Goal: Feedback & Contribution: Submit feedback/report problem

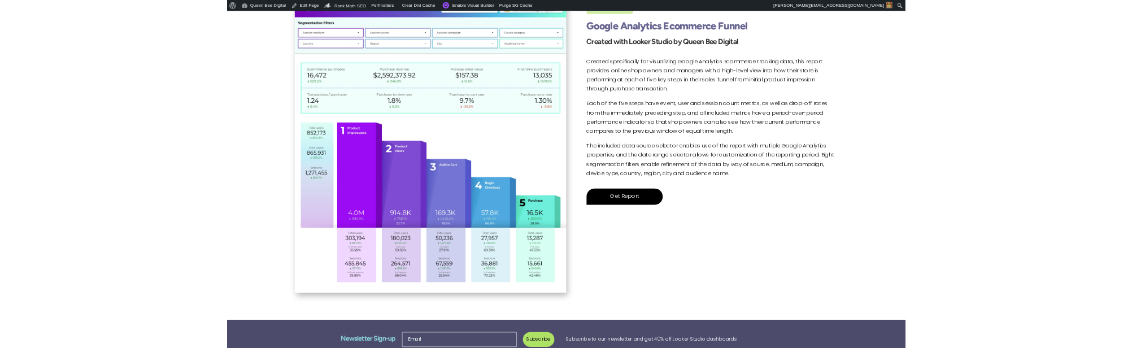
scroll to position [235, 0]
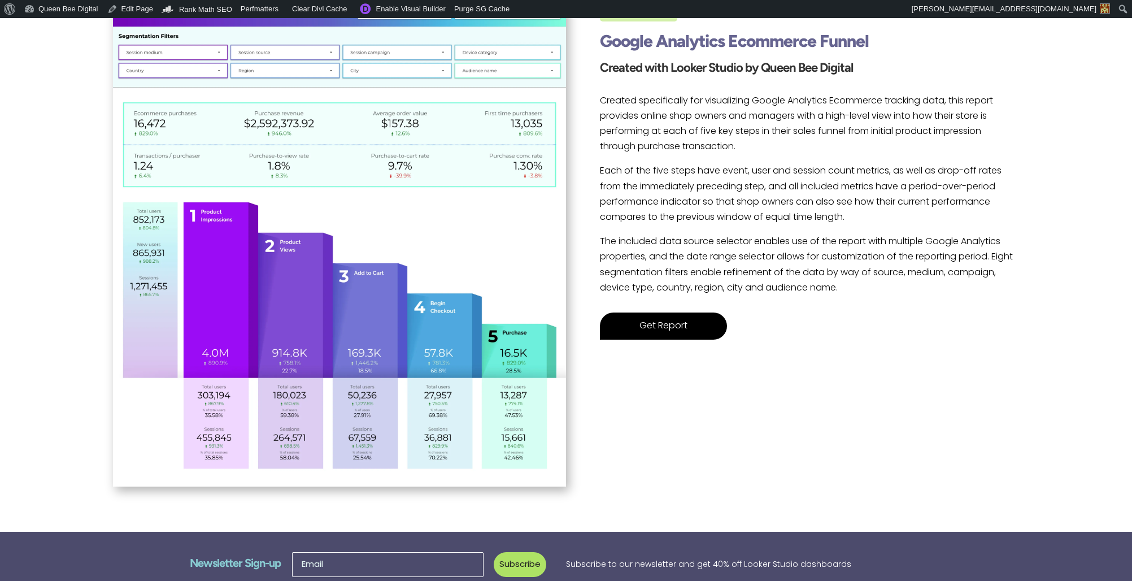
click at [664, 328] on link "Get Report" at bounding box center [663, 326] width 127 height 27
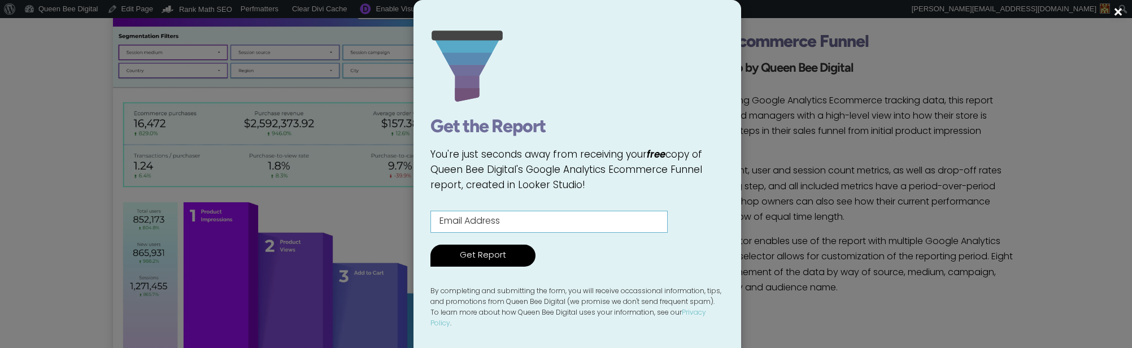
click at [481, 224] on input "Contact form" at bounding box center [549, 222] width 237 height 22
type input "[EMAIL_ADDRESS][DOMAIN_NAME]"
click at [478, 262] on input "Get Report" at bounding box center [483, 256] width 105 height 22
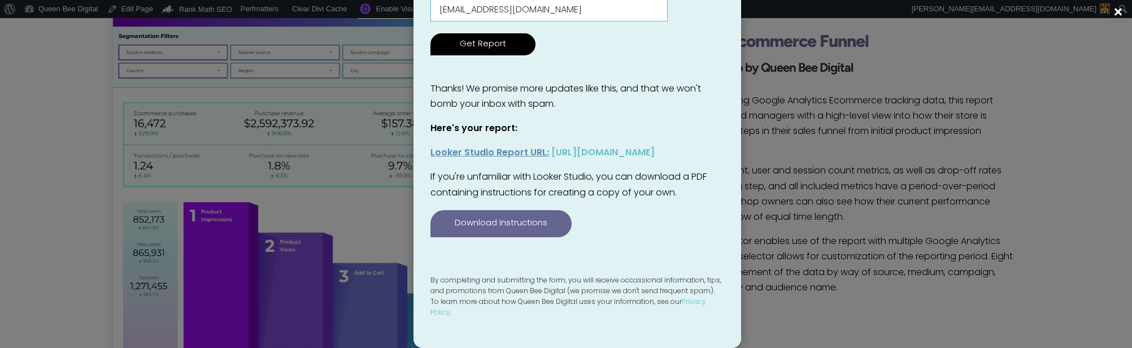
scroll to position [229, 0]
click at [516, 233] on link "Download Instructions" at bounding box center [501, 223] width 141 height 27
click at [831, 121] on div "× Get the Report You're just seconds away from receiving your free copy of Quee…" at bounding box center [566, 68] width 1132 height 559
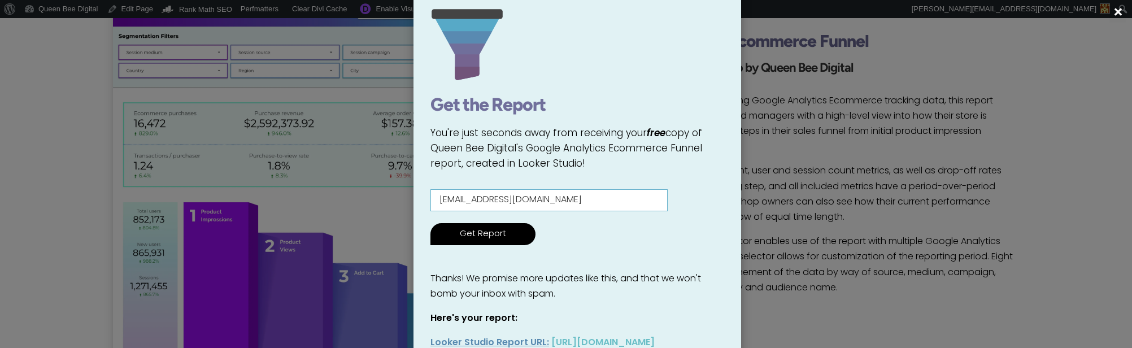
scroll to position [0, 0]
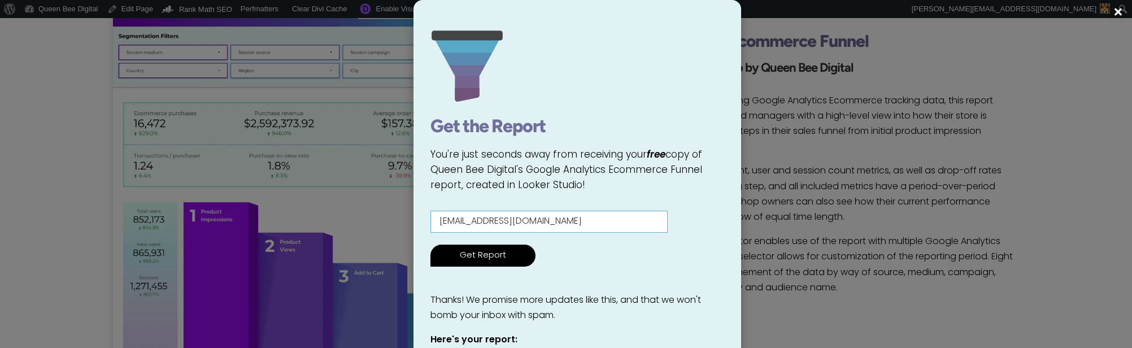
click at [1118, 11] on span "×" at bounding box center [1119, 14] width 12 height 17
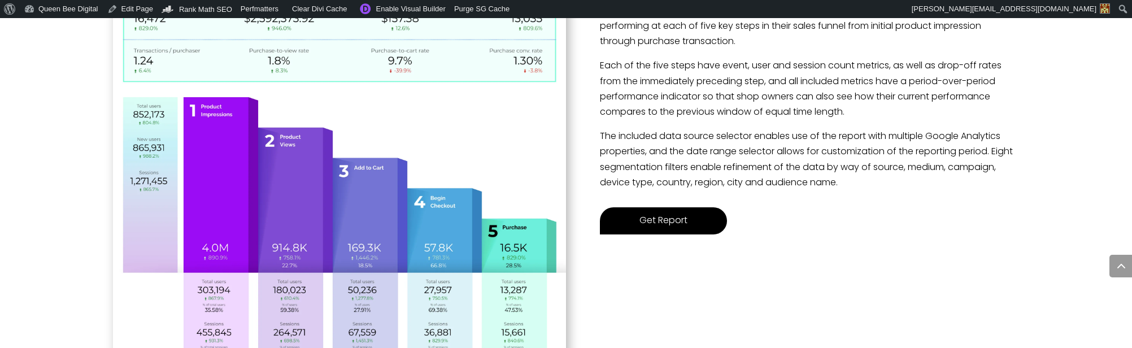
scroll to position [689, 0]
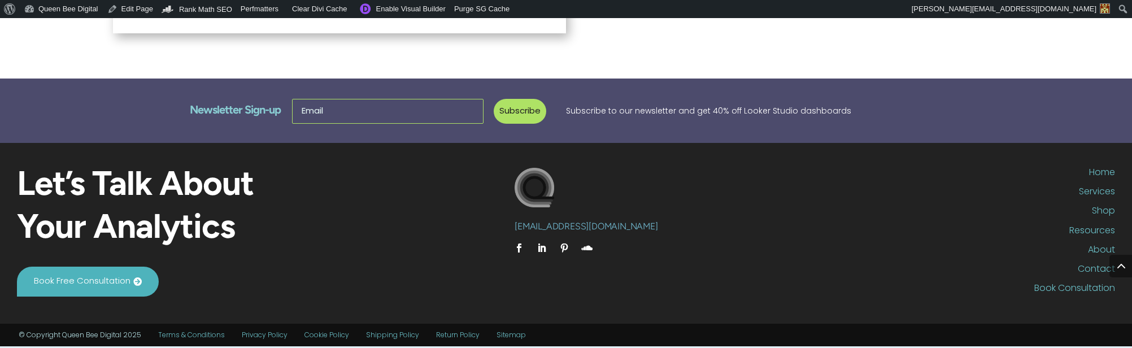
click at [320, 109] on input "Email" at bounding box center [388, 111] width 192 height 25
click at [361, 111] on input "Email" at bounding box center [388, 111] width 192 height 25
click at [359, 114] on input "Email" at bounding box center [388, 111] width 192 height 25
type input "[EMAIL_ADDRESS][DOMAIN_NAME]"
click at [519, 112] on button "Subscribe" at bounding box center [520, 111] width 53 height 25
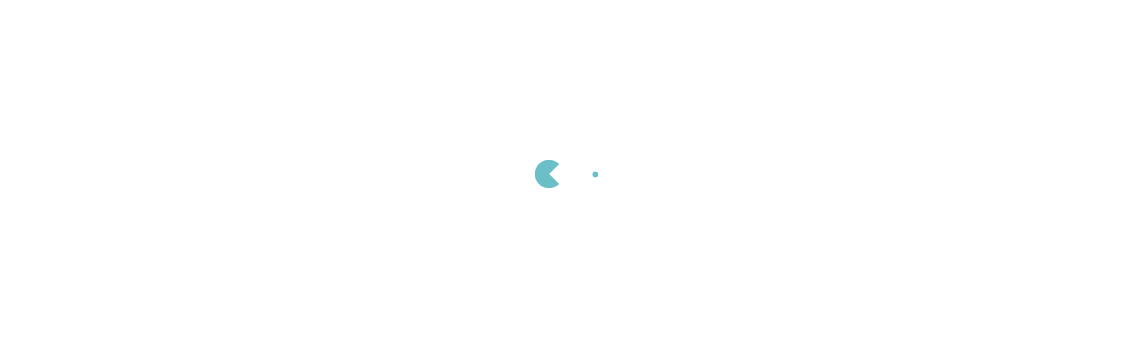
scroll to position [689, 0]
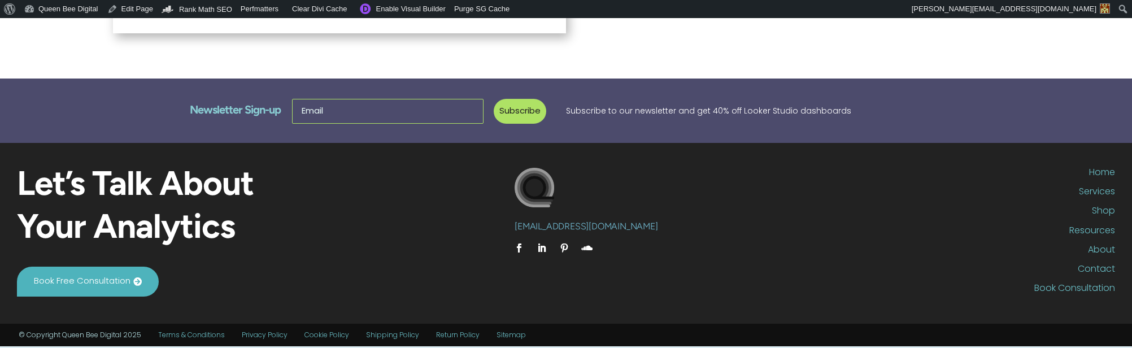
click at [336, 112] on input "Email" at bounding box center [388, 111] width 192 height 25
click at [335, 110] on input "Email" at bounding box center [388, 111] width 192 height 25
type input "[EMAIL_ADDRESS][DOMAIN_NAME]"
click at [520, 112] on button "Subscribe" at bounding box center [520, 111] width 53 height 25
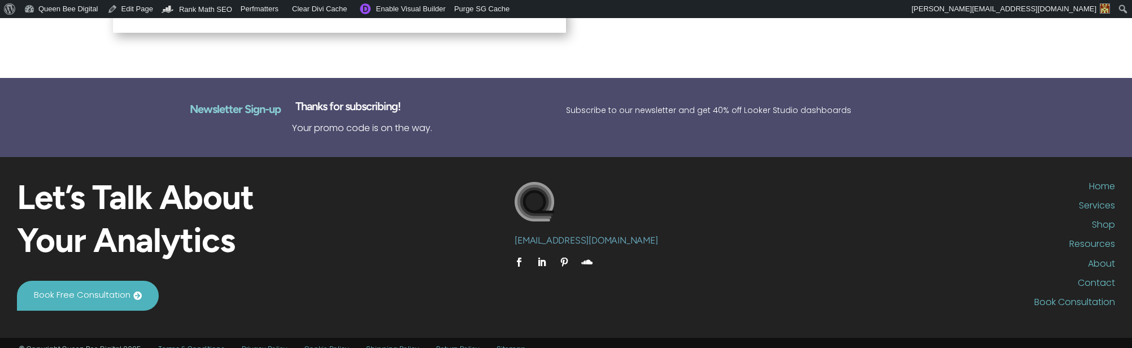
click at [837, 186] on ul "Home Services Shop Resources About Contact Book Consultation" at bounding box center [939, 244] width 363 height 135
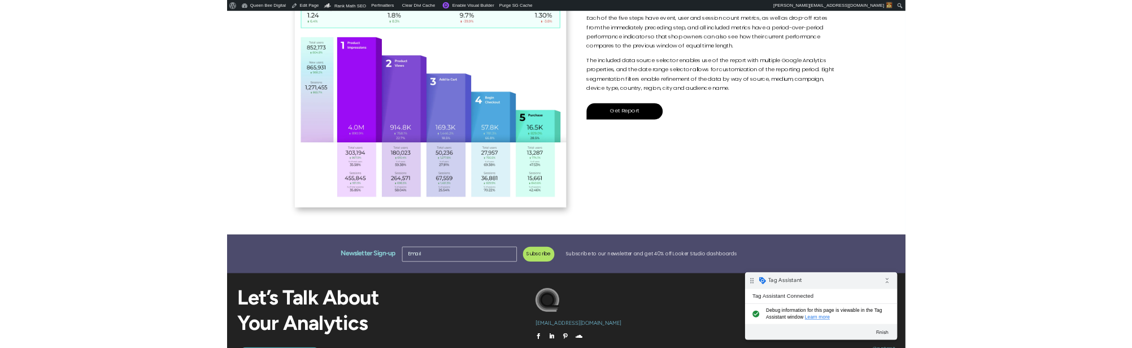
scroll to position [375, 0]
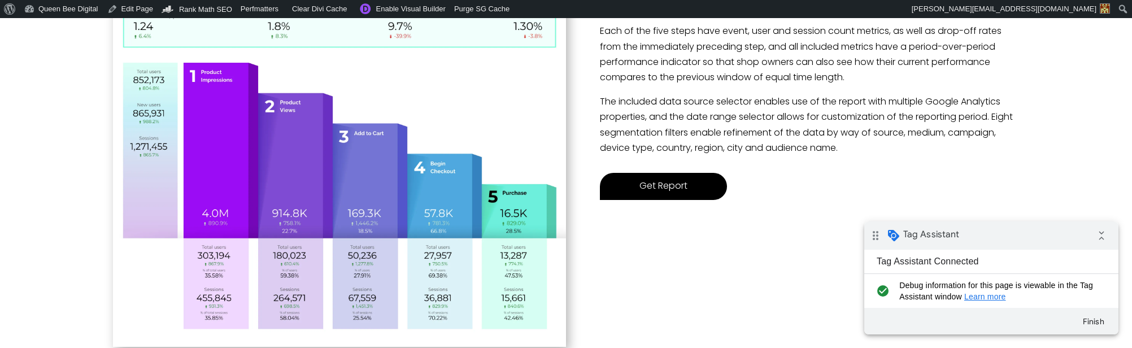
click at [666, 187] on link "Get Report" at bounding box center [663, 186] width 127 height 27
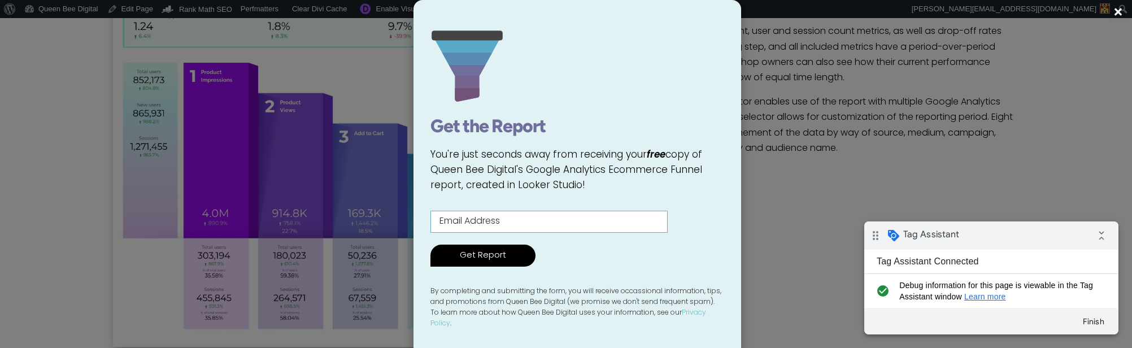
click at [548, 232] on input "Contact form" at bounding box center [549, 222] width 237 height 22
type input "[EMAIL_ADDRESS][DOMAIN_NAME]"
click at [496, 262] on input "Get Report" at bounding box center [483, 256] width 105 height 22
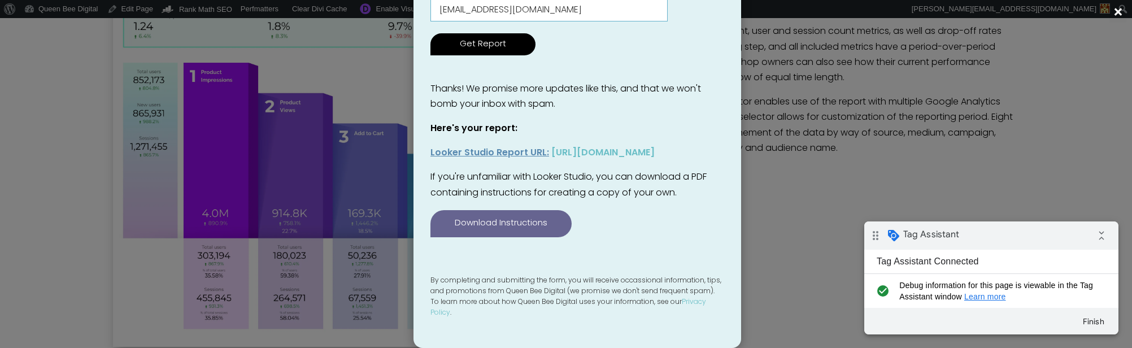
scroll to position [229, 0]
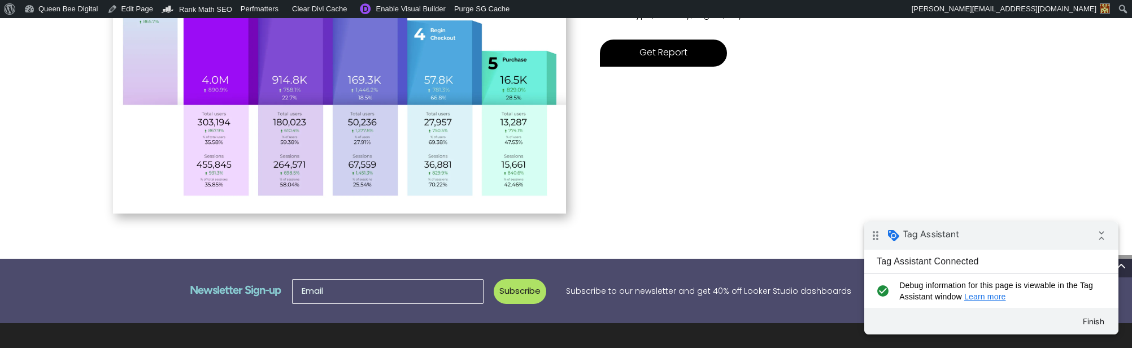
scroll to position [519, 0]
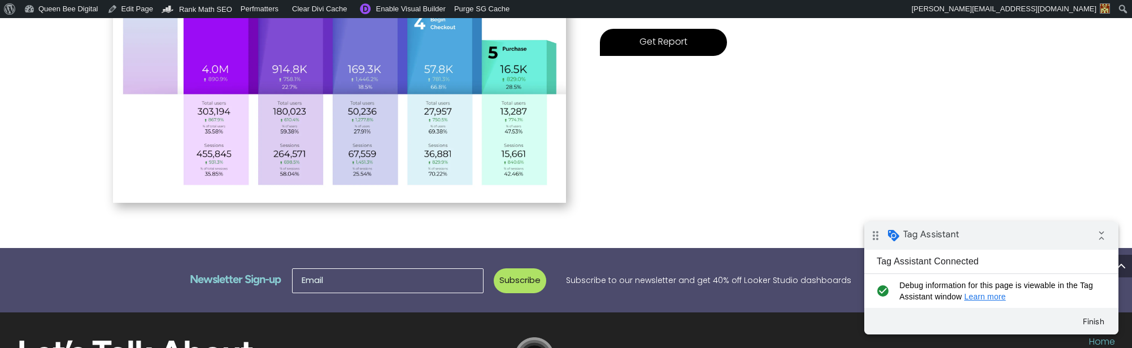
click at [654, 46] on link "Get Report" at bounding box center [663, 42] width 127 height 27
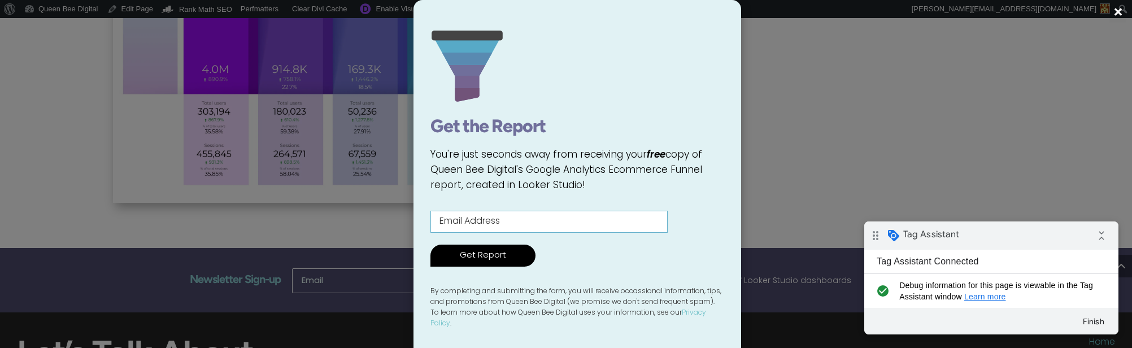
click at [553, 214] on input "Contact form" at bounding box center [549, 222] width 237 height 22
type input "[EMAIL_ADDRESS][DOMAIN_NAME]"
click at [493, 264] on input "Get Report" at bounding box center [483, 256] width 105 height 22
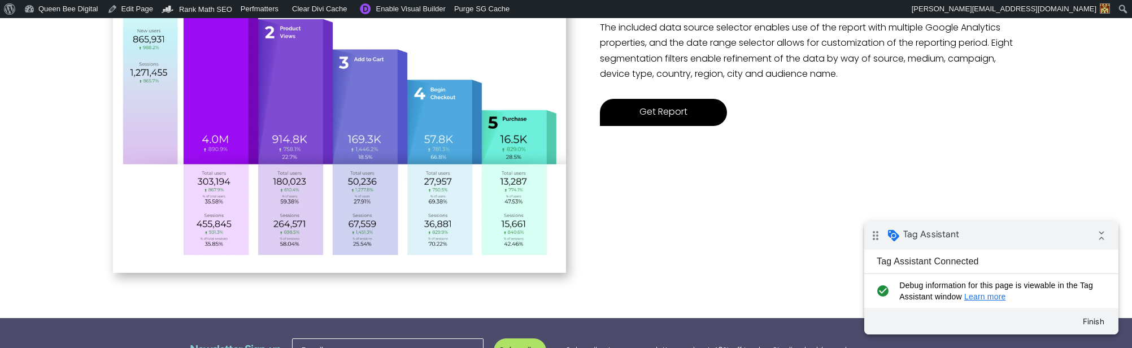
scroll to position [453, 0]
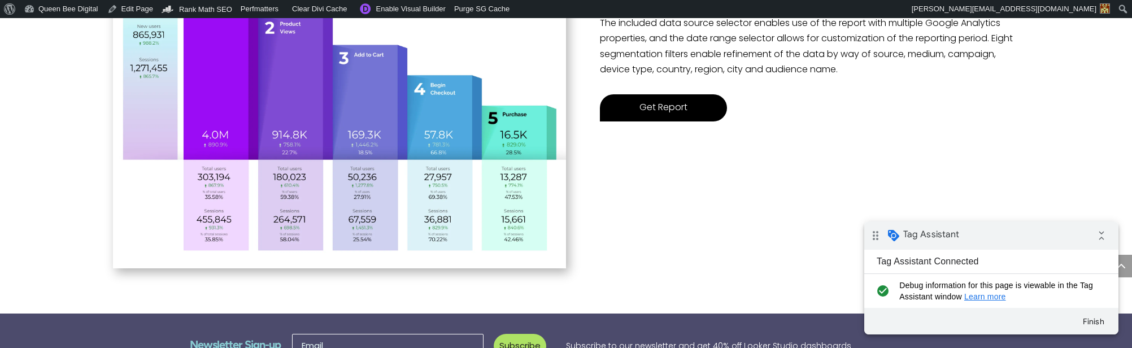
click at [663, 110] on link "Get Report" at bounding box center [663, 107] width 127 height 27
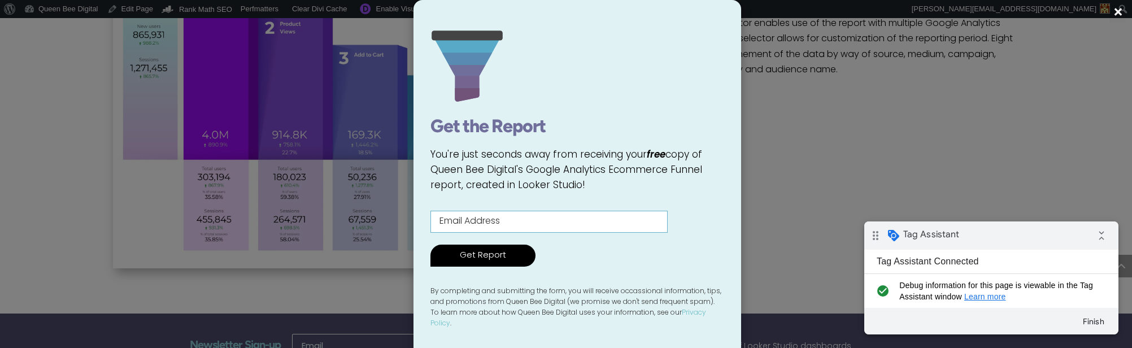
click at [561, 224] on input "Contact form" at bounding box center [549, 222] width 237 height 22
type input "[EMAIL_ADDRESS][DOMAIN_NAME]"
click at [479, 266] on input "Get Report" at bounding box center [483, 256] width 105 height 22
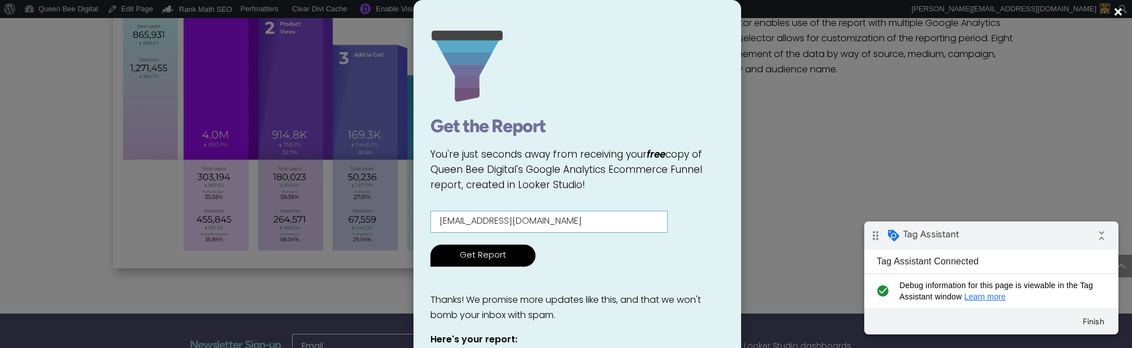
click at [1119, 14] on span "×" at bounding box center [1119, 14] width 12 height 17
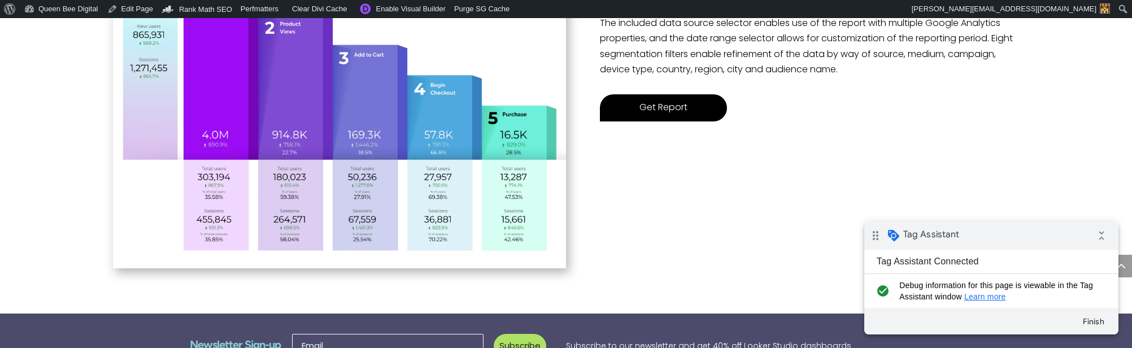
scroll to position [229, 0]
click at [375, 339] on input "Email" at bounding box center [388, 346] width 192 height 25
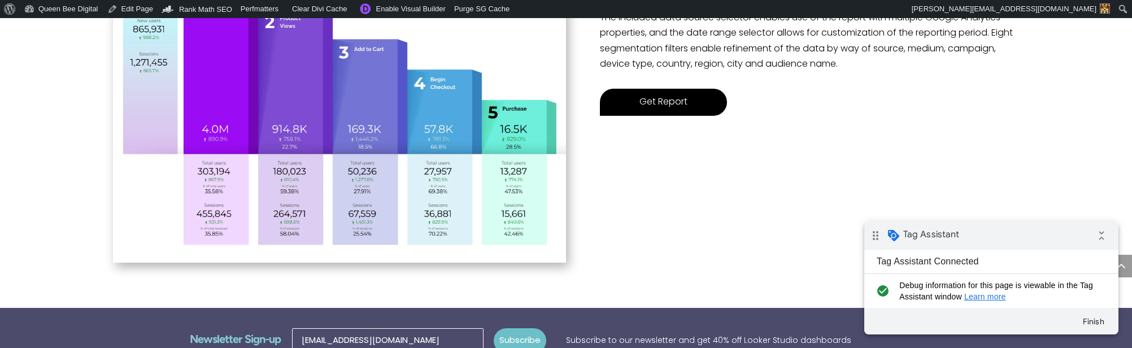
type input "[EMAIL_ADDRESS][DOMAIN_NAME]"
click at [527, 337] on button "Subscribe" at bounding box center [520, 340] width 53 height 25
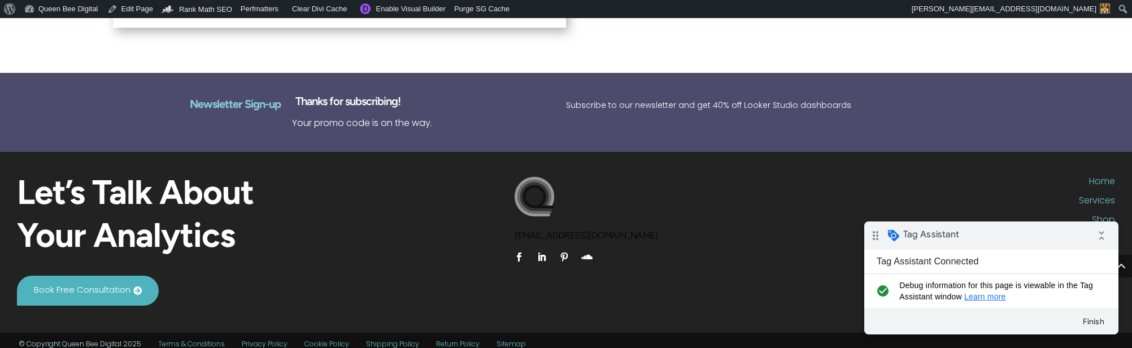
scroll to position [709, 0]
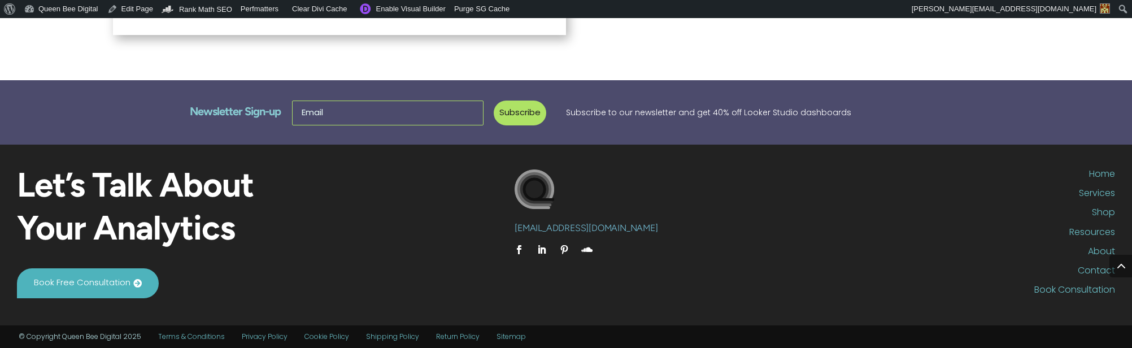
scroll to position [687, 0]
click at [1095, 270] on link "Contact" at bounding box center [940, 273] width 351 height 15
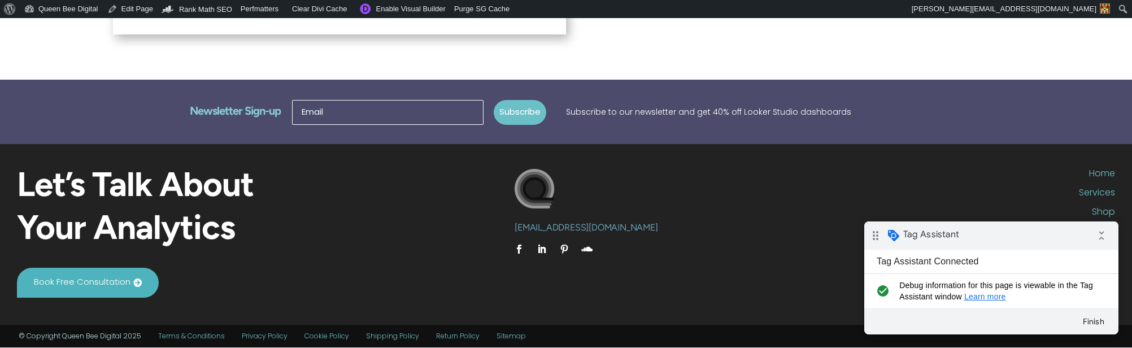
scroll to position [689, 0]
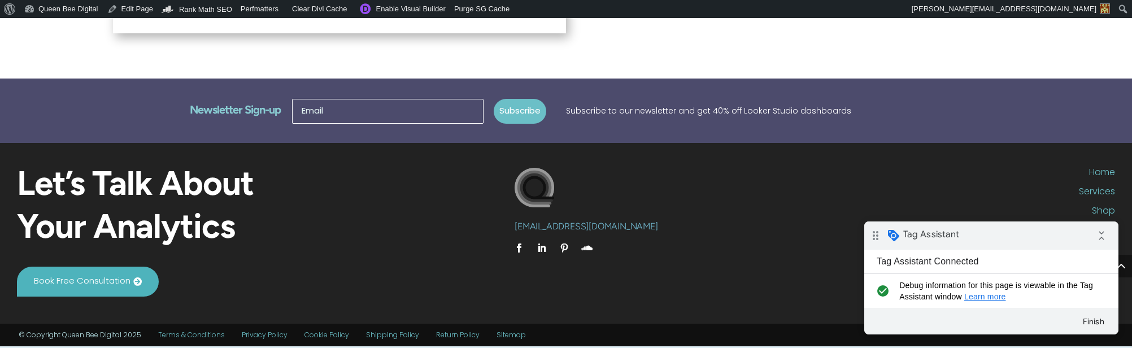
click at [527, 118] on button "Subscribe" at bounding box center [520, 111] width 53 height 25
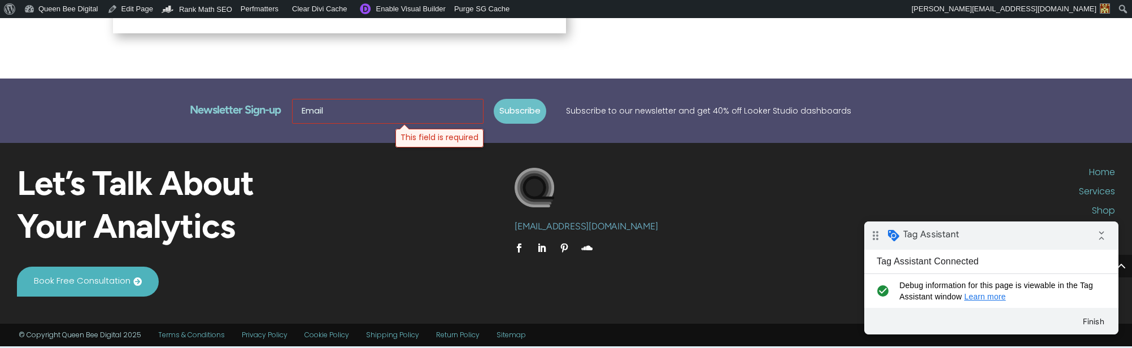
scroll to position [689, 8]
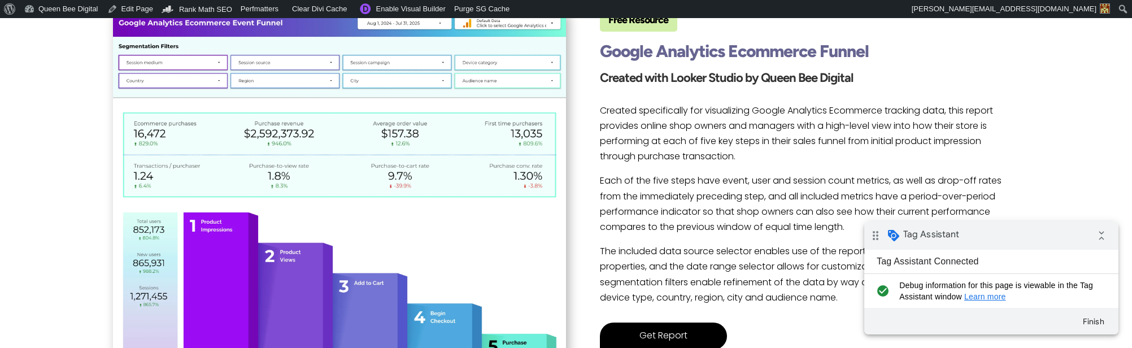
scroll to position [689, 0]
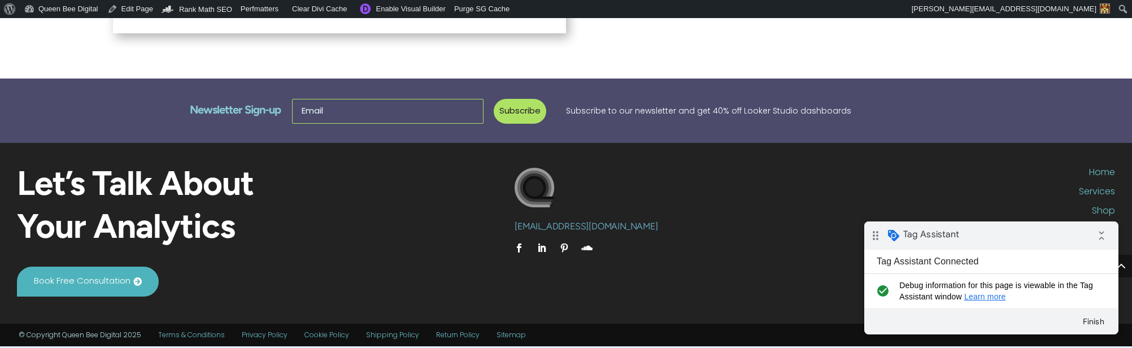
click at [406, 120] on input "Email" at bounding box center [388, 111] width 192 height 25
type input "[EMAIL_ADDRESS][DOMAIN_NAME]"
click at [528, 110] on button "Subscribe" at bounding box center [520, 111] width 53 height 25
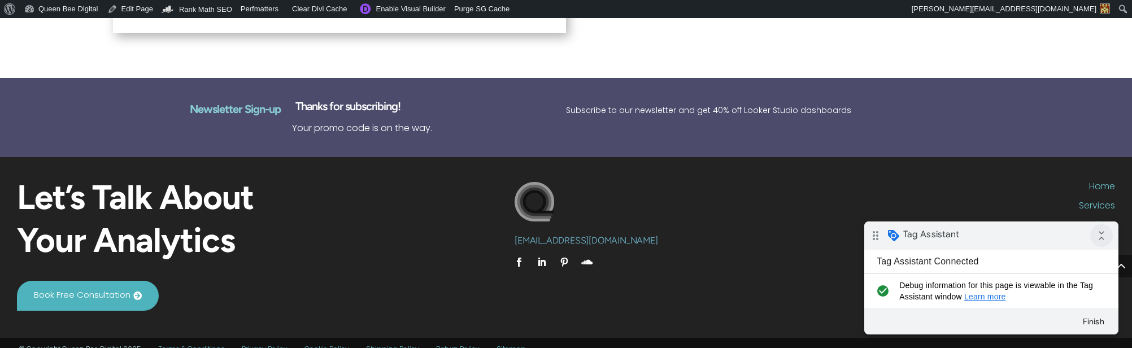
click at [1104, 240] on icon "collapse_all" at bounding box center [1102, 235] width 23 height 23
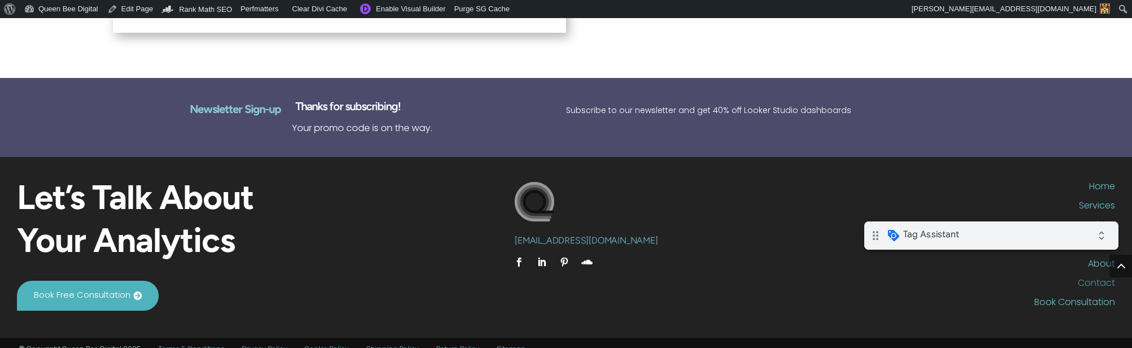
drag, startPoint x: 1103, startPoint y: 286, endPoint x: 1096, endPoint y: 284, distance: 7.1
click at [1103, 286] on link "Contact" at bounding box center [940, 286] width 351 height 15
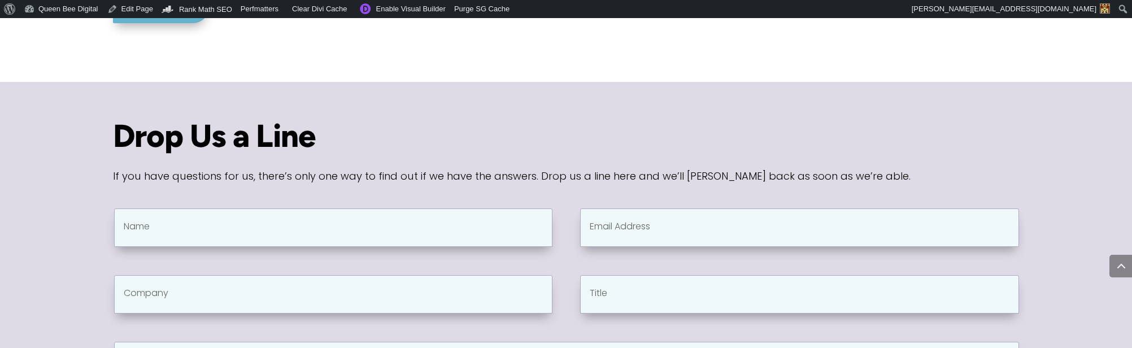
scroll to position [462, 1]
drag, startPoint x: 471, startPoint y: 225, endPoint x: 479, endPoint y: 228, distance: 9.1
click at [471, 225] on input "Name" at bounding box center [333, 227] width 439 height 38
type input "[PERSON_NAME]"
type input "[EMAIL_ADDRESS][DOMAIN_NAME]"
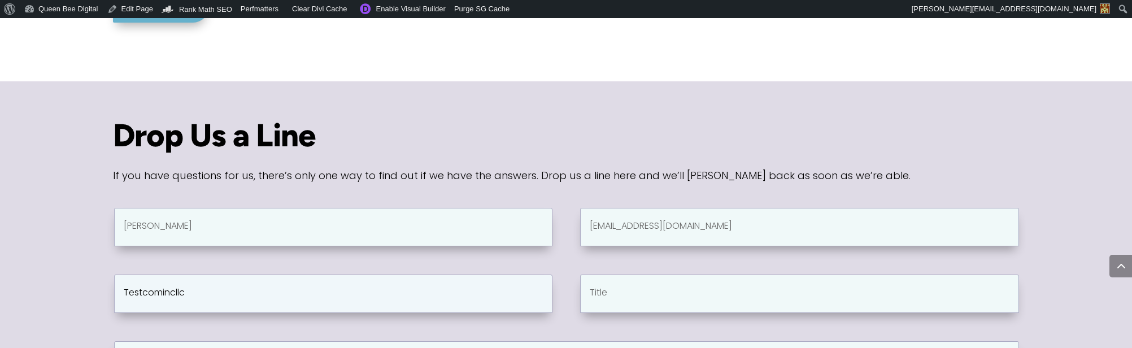
type input "Testcomincllc"
type input "Grand Pooba"
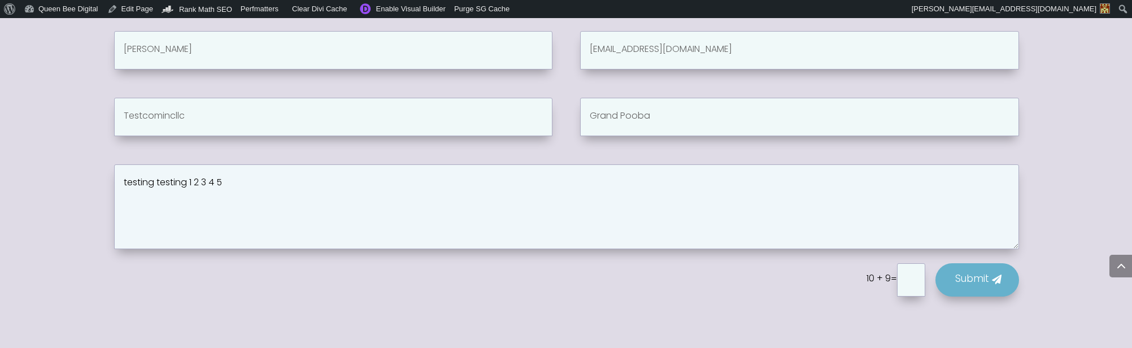
type textarea "testing testing 1 2 3 4 5"
click at [906, 276] on input "text" at bounding box center [911, 280] width 28 height 34
type input "19"
click at [970, 280] on button "Submit" at bounding box center [978, 280] width 84 height 34
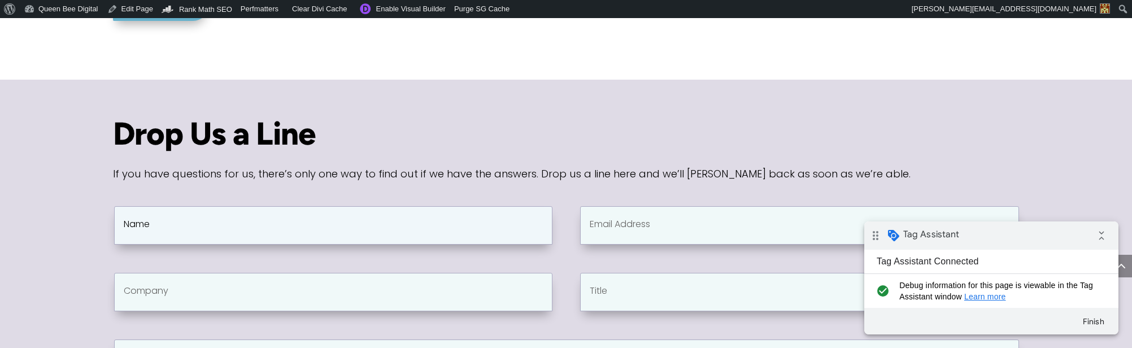
drag, startPoint x: 391, startPoint y: 218, endPoint x: 422, endPoint y: 215, distance: 31.3
click at [391, 218] on input "Name" at bounding box center [333, 225] width 439 height 38
type input "[PERSON_NAME]"
type input "[EMAIL_ADDRESS][DOMAIN_NAME]"
type input "testcominc"
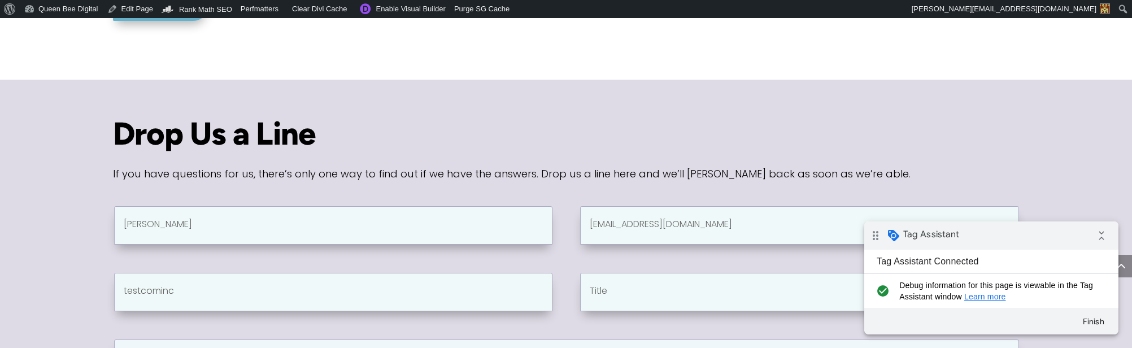
scroll to position [639, 0]
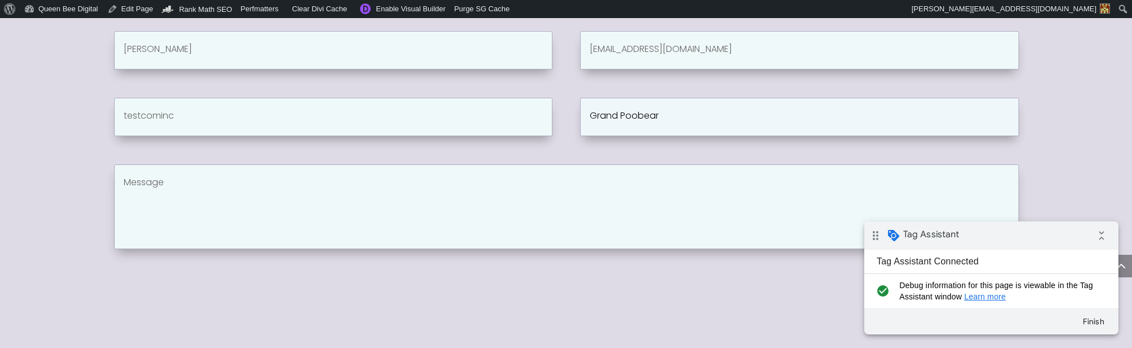
type input "Grand Poobear"
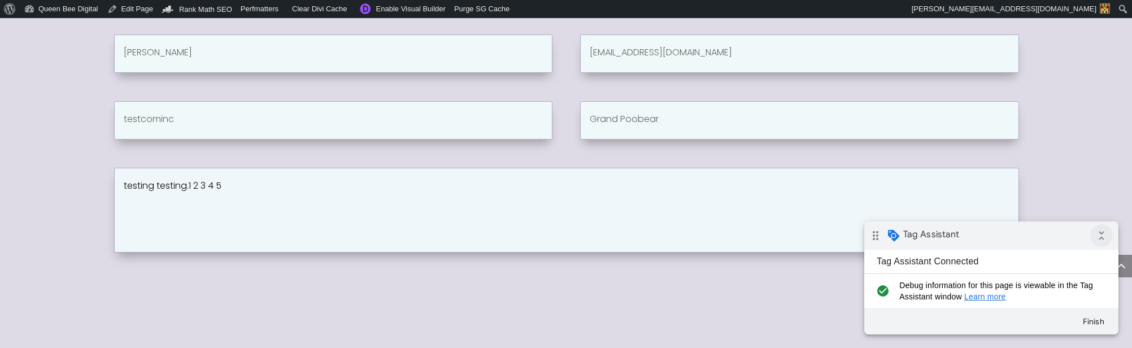
click at [1101, 236] on icon "collapse_all" at bounding box center [1102, 235] width 23 height 23
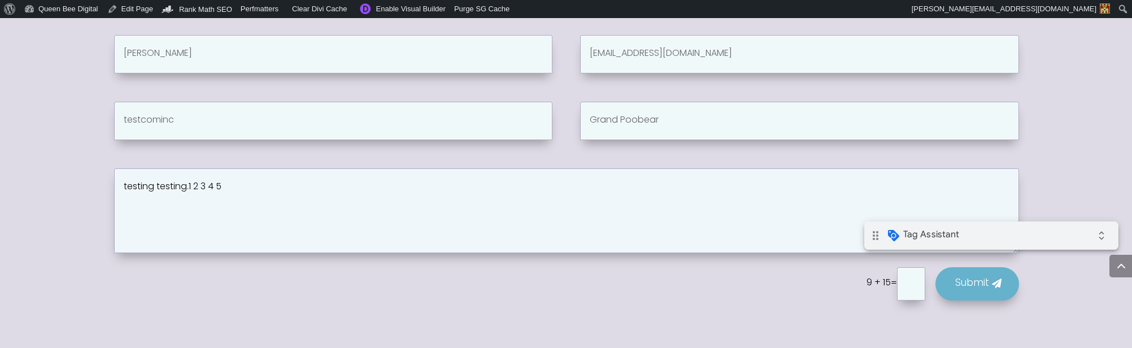
type textarea "testing testing.1 2 3 4 5"
click at [904, 283] on input "text" at bounding box center [911, 284] width 28 height 34
type input "24"
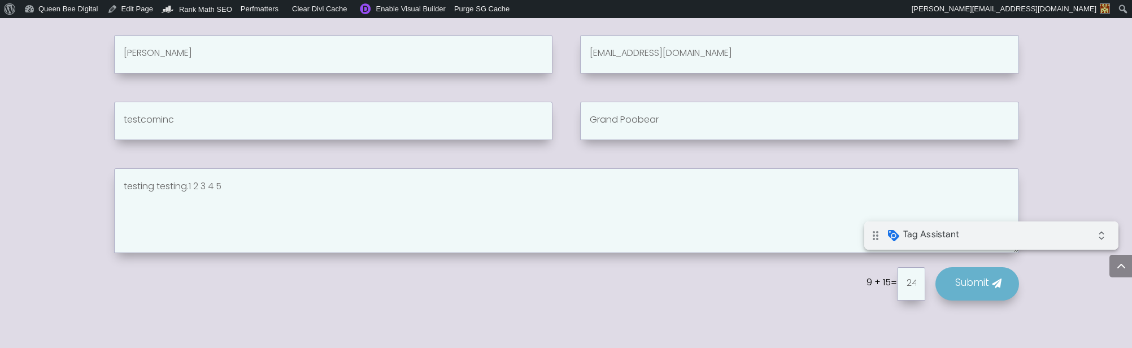
click at [972, 284] on button "Submit" at bounding box center [978, 284] width 84 height 34
